Goal: Task Accomplishment & Management: Complete application form

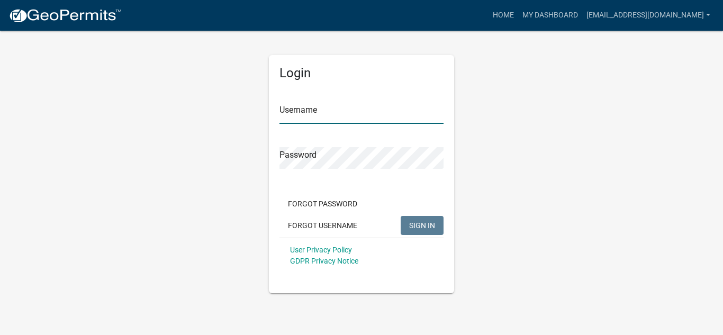
type input "[EMAIL_ADDRESS][DOMAIN_NAME]"
click at [417, 227] on span "SIGN IN" at bounding box center [422, 225] width 26 height 8
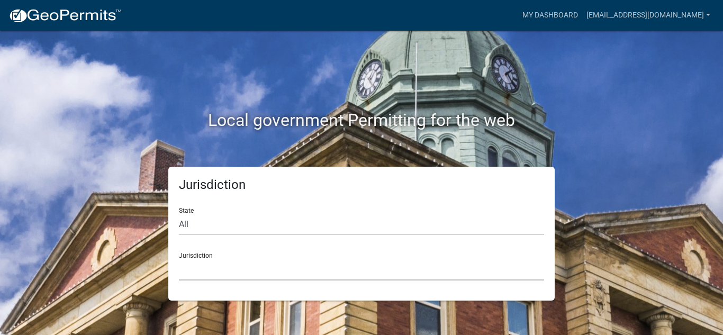
click at [198, 271] on select "[GEOGRAPHIC_DATA], [US_STATE] [GEOGRAPHIC_DATA], [US_STATE][PERSON_NAME][GEOGRA…" at bounding box center [361, 270] width 365 height 22
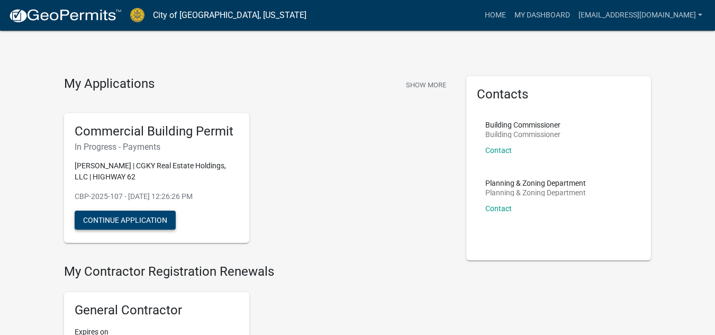
click at [123, 223] on button "Continue Application" at bounding box center [125, 220] width 101 height 19
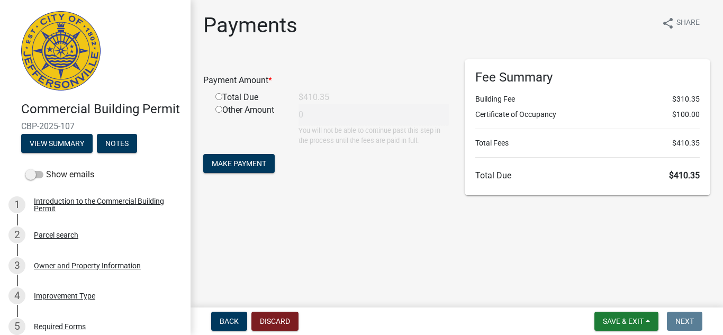
click at [219, 97] on input "radio" at bounding box center [218, 96] width 7 height 7
radio input "true"
type input "410.35"
click at [236, 161] on span "Make Payment" at bounding box center [239, 163] width 55 height 8
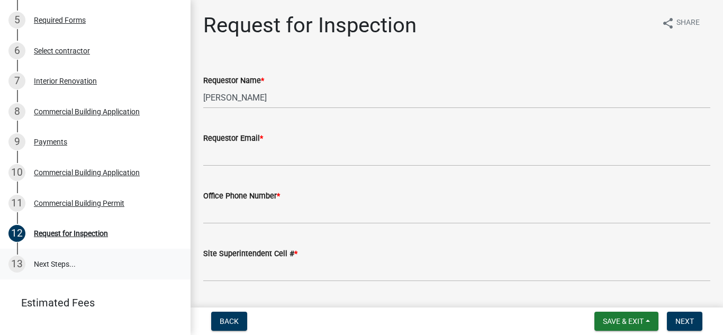
scroll to position [335, 0]
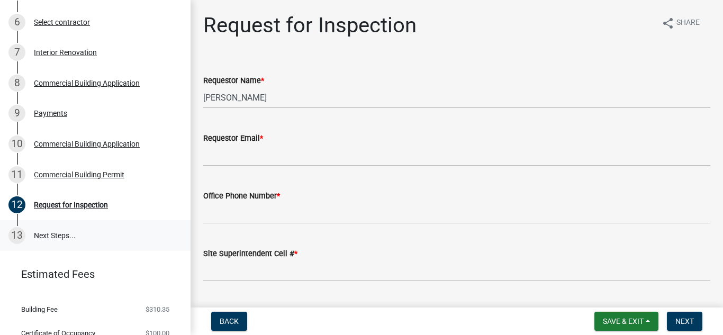
click at [46, 250] on link "13 Next Steps..." at bounding box center [95, 235] width 191 height 31
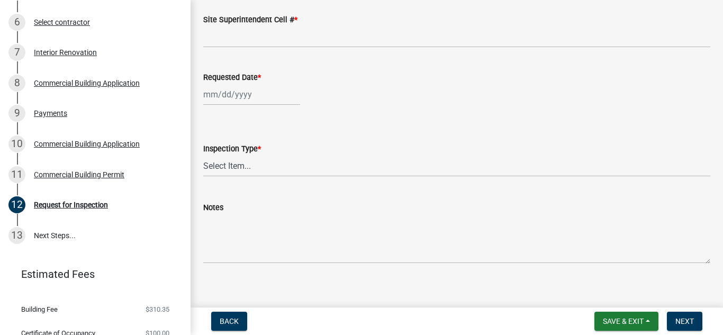
scroll to position [244, 0]
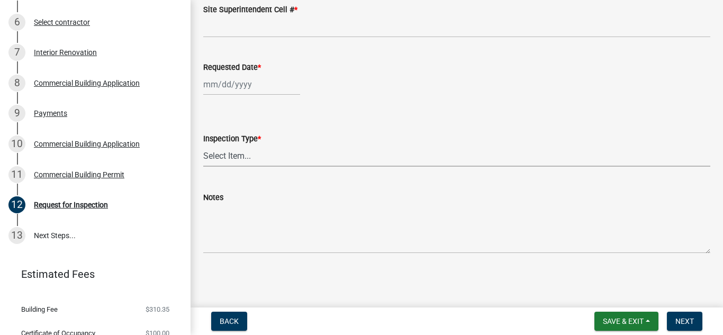
click at [255, 156] on select "Select Item... Footer Foundation Framing Final Misc" at bounding box center [456, 156] width 507 height 22
click at [278, 289] on main "Request for Inspection share Share Requestor Name * Timothy Cunningham Requesto…" at bounding box center [457, 151] width 533 height 303
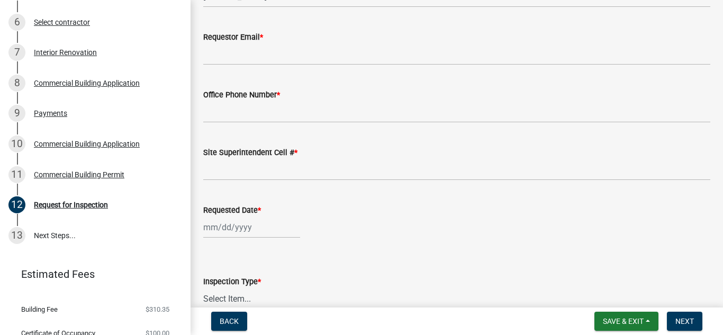
scroll to position [0, 0]
